Goal: Obtain resource: Obtain resource

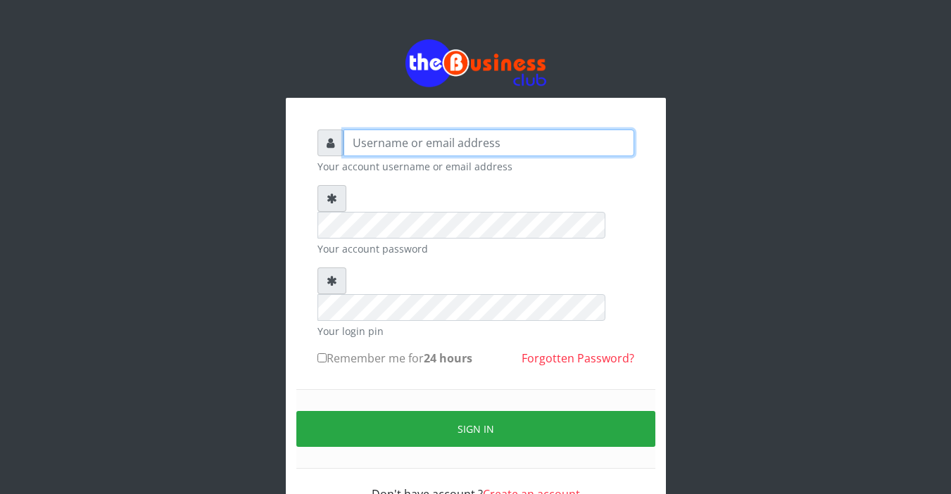
type input "Sarahadesode"
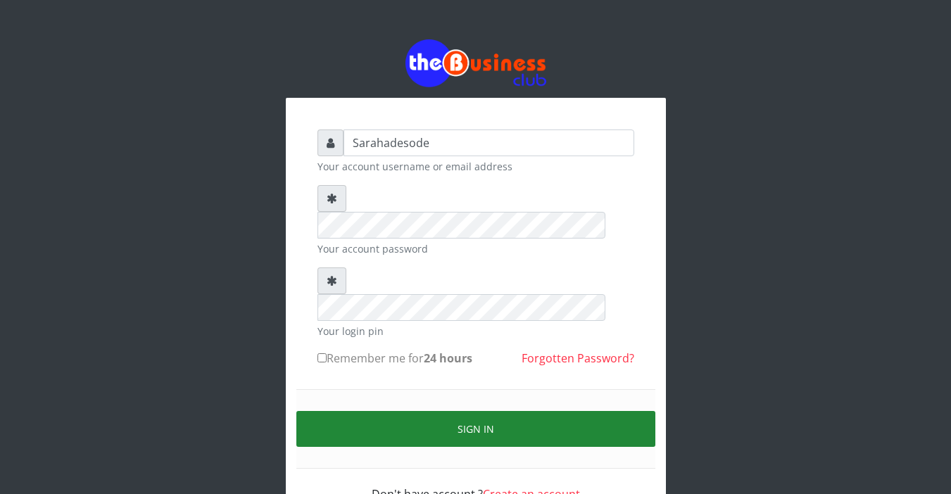
click at [491, 411] on button "Sign in" at bounding box center [475, 429] width 359 height 36
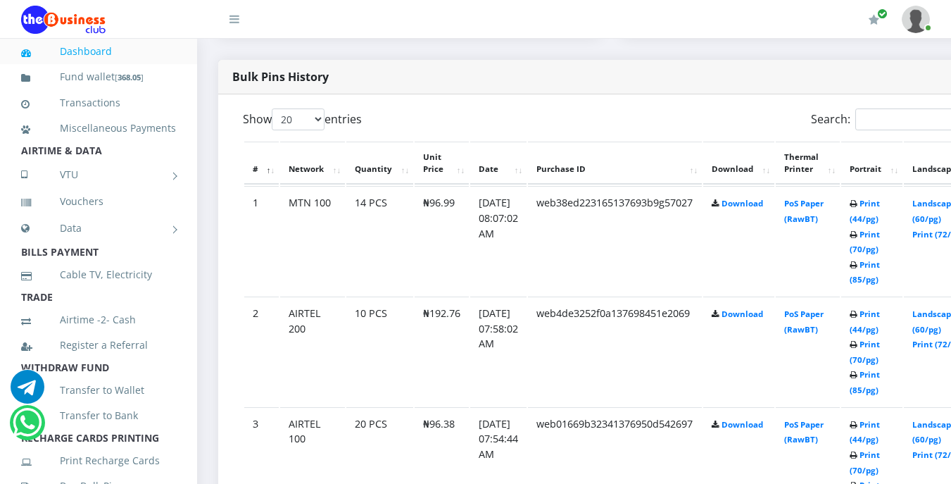
scroll to position [732, 0]
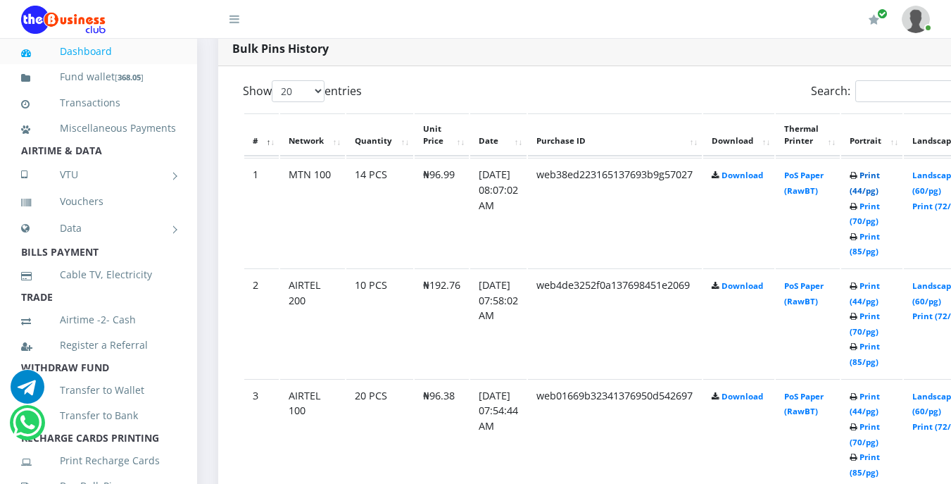
click at [880, 180] on link "Print (44/pg)" at bounding box center [865, 183] width 30 height 26
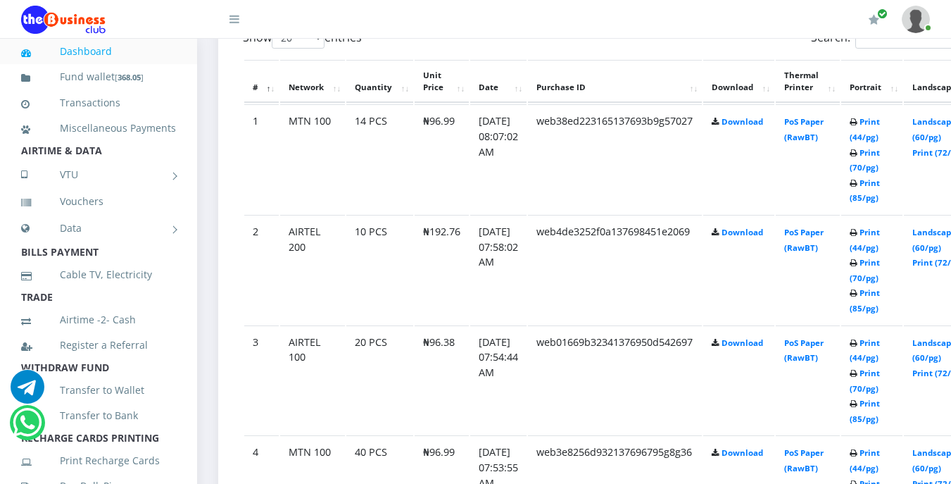
scroll to position [814, 0]
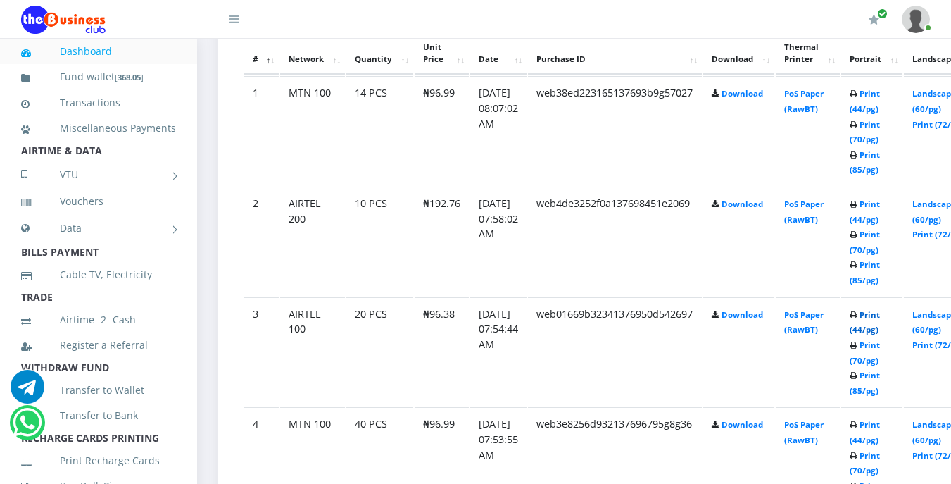
click at [880, 320] on link "Print (44/pg)" at bounding box center [865, 322] width 30 height 26
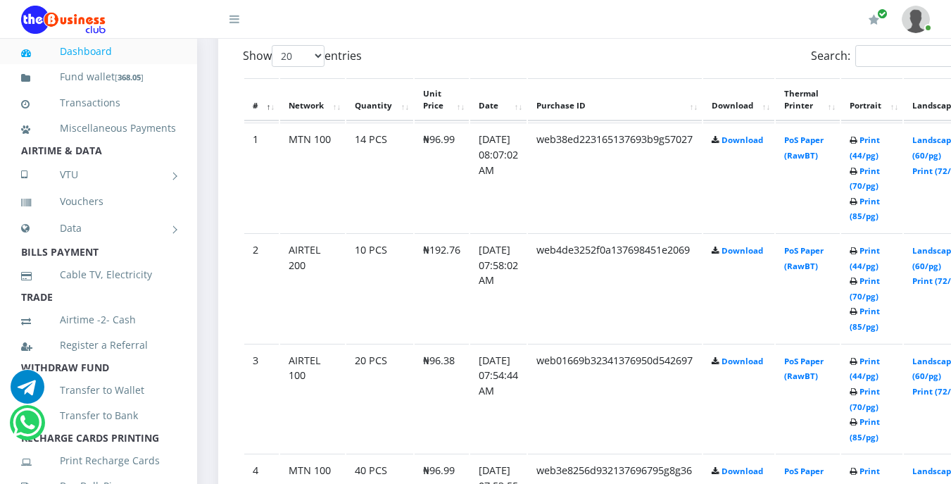
scroll to position [814, 0]
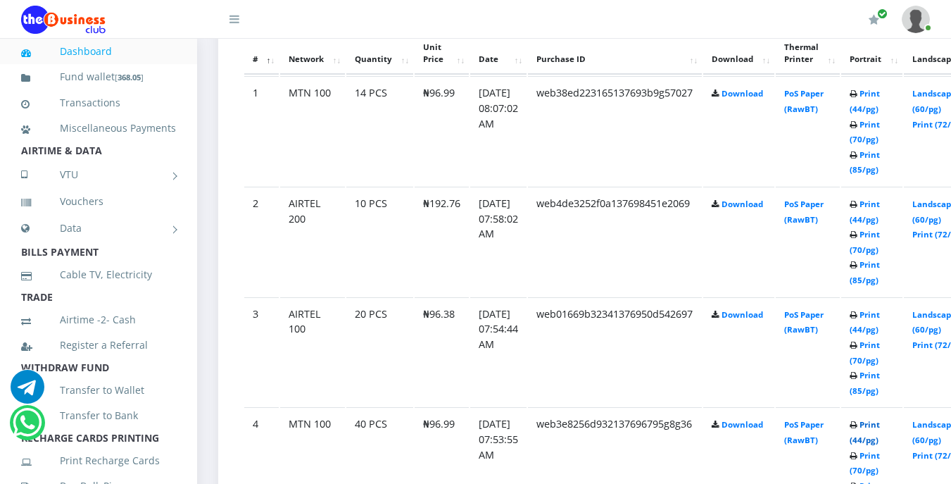
click at [880, 425] on link "Print (44/pg)" at bounding box center [865, 432] width 30 height 26
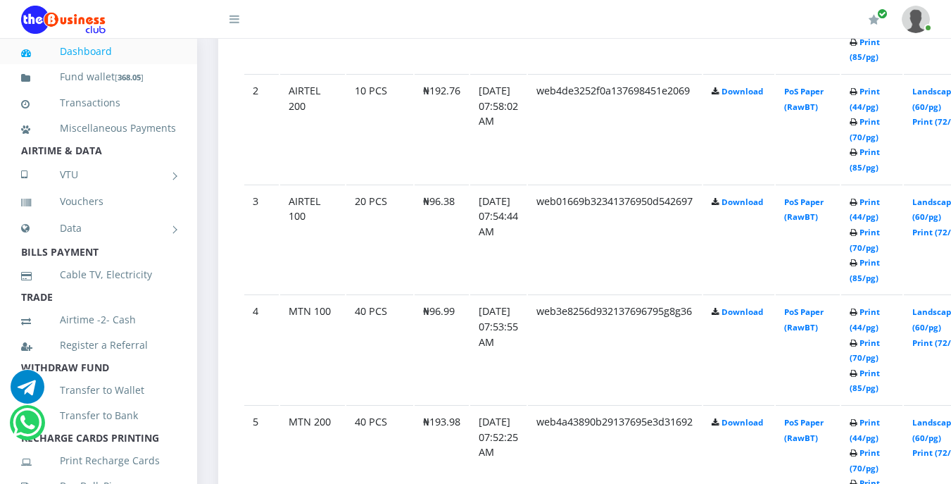
scroll to position [899, 0]
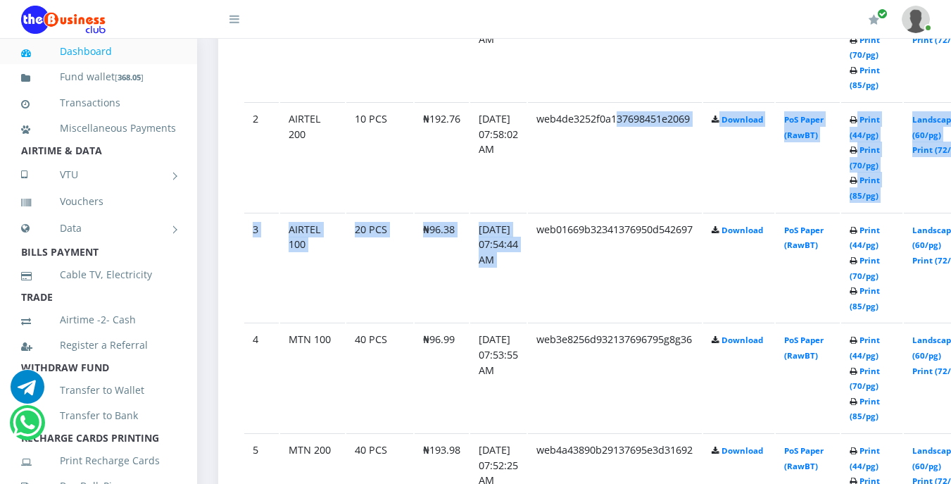
drag, startPoint x: 557, startPoint y: 224, endPoint x: 642, endPoint y: 161, distance: 105.6
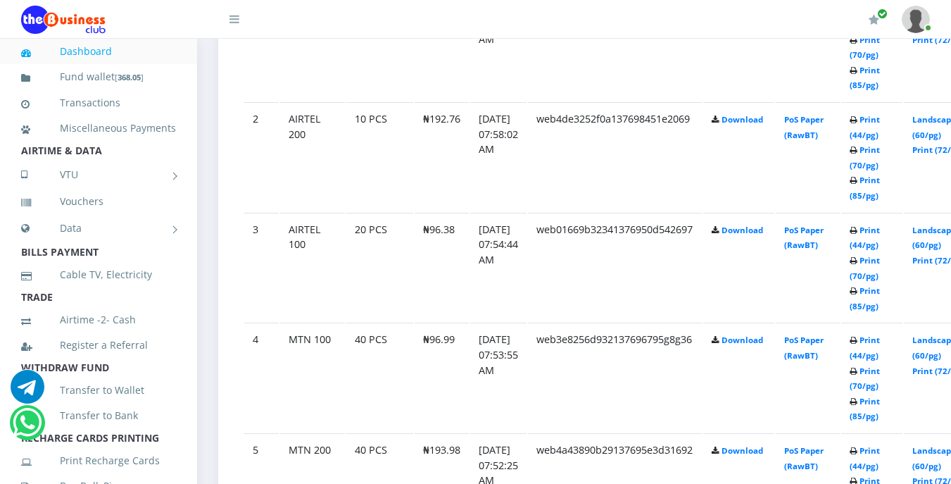
click at [637, 157] on td "web4de3252f0a137698451e2069" at bounding box center [615, 156] width 174 height 109
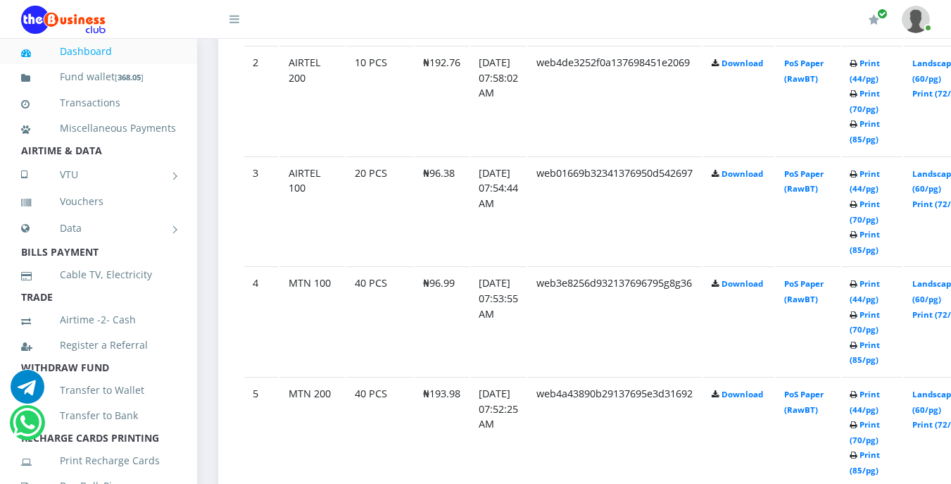
scroll to position [983, 0]
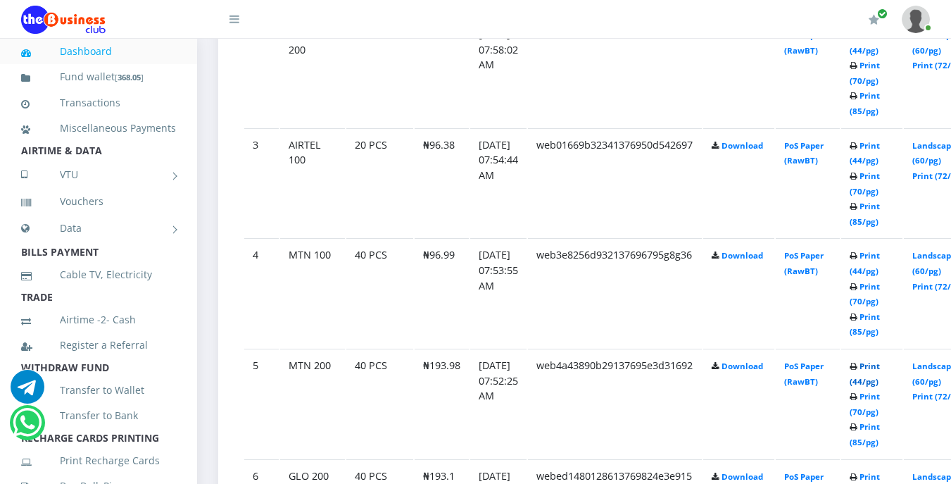
click at [880, 366] on link "Print (44/pg)" at bounding box center [865, 374] width 30 height 26
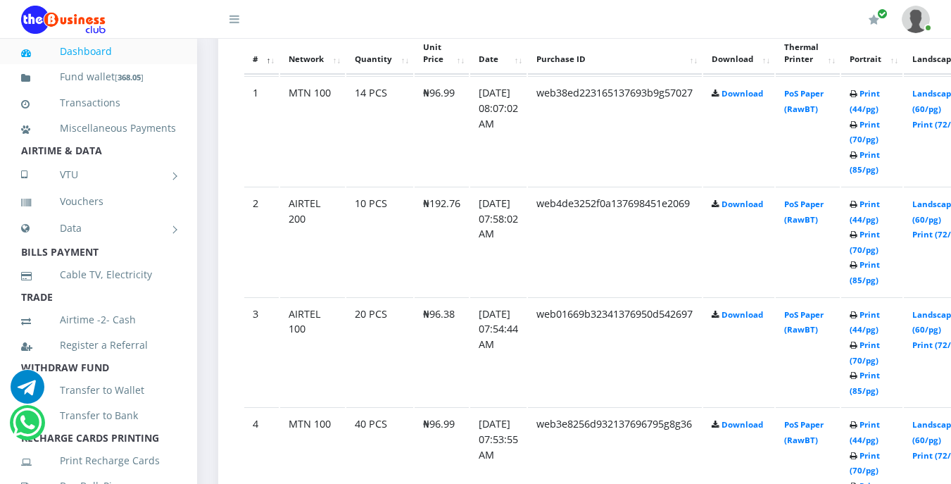
scroll to position [786, 0]
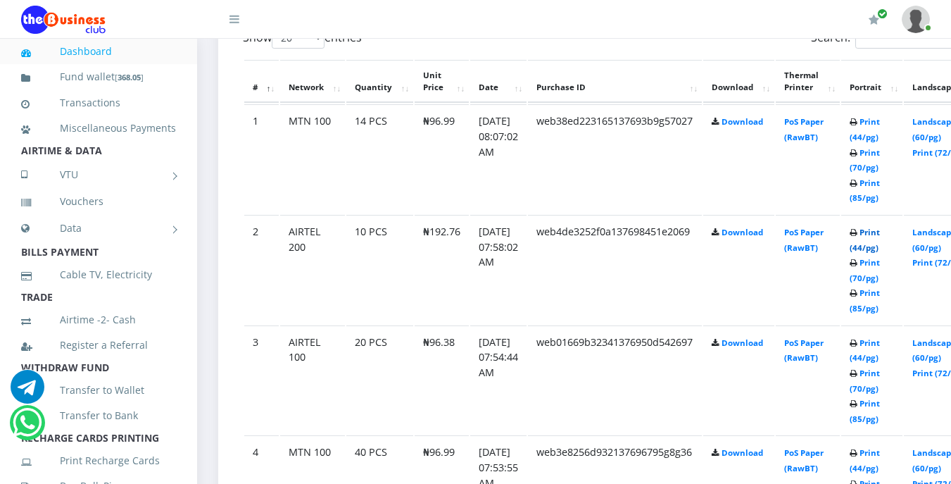
click at [880, 235] on link "Print (44/pg)" at bounding box center [865, 240] width 30 height 26
drag, startPoint x: 0, startPoint y: 0, endPoint x: 446, endPoint y: 196, distance: 487.5
click at [446, 196] on td "₦96.99" at bounding box center [442, 158] width 54 height 109
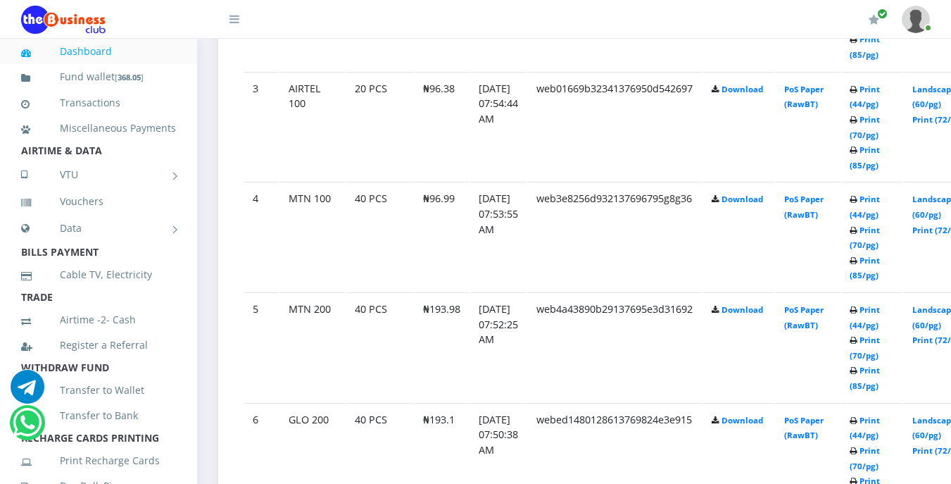
scroll to position [1068, 0]
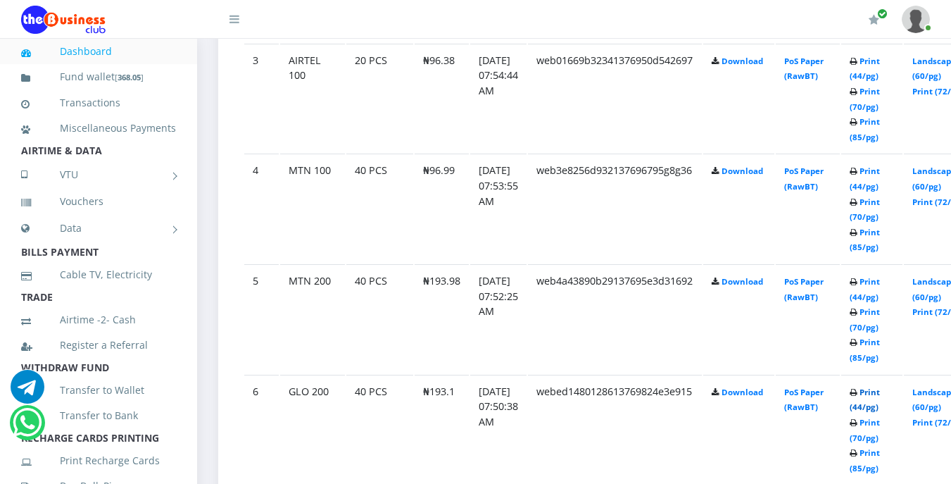
click at [880, 395] on link "Print (44/pg)" at bounding box center [865, 400] width 30 height 26
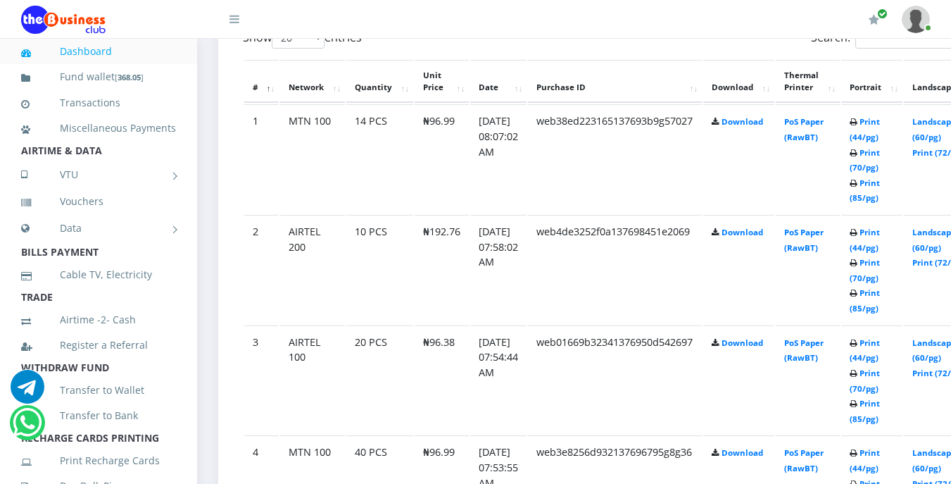
scroll to position [758, 0]
